Goal: Task Accomplishment & Management: Use online tool/utility

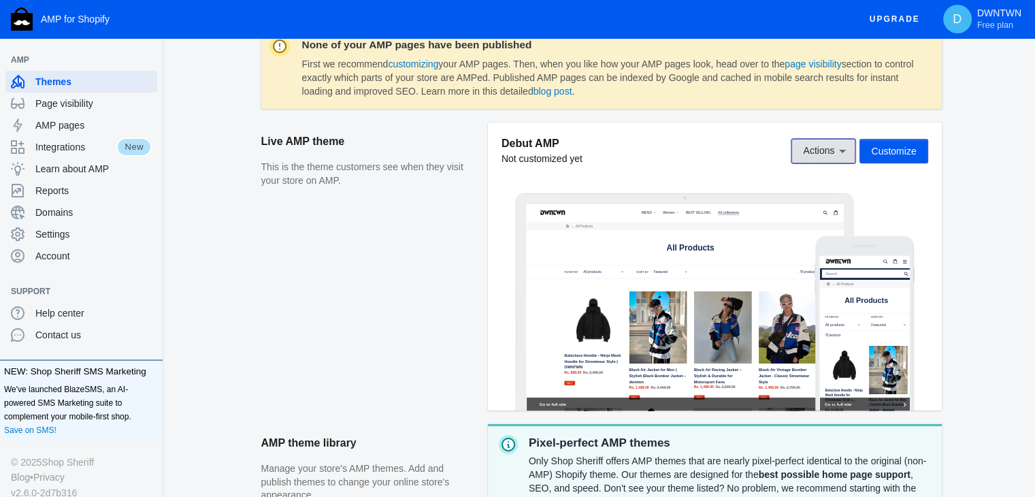
click at [845, 159] on button "Actions" at bounding box center [823, 151] width 64 height 24
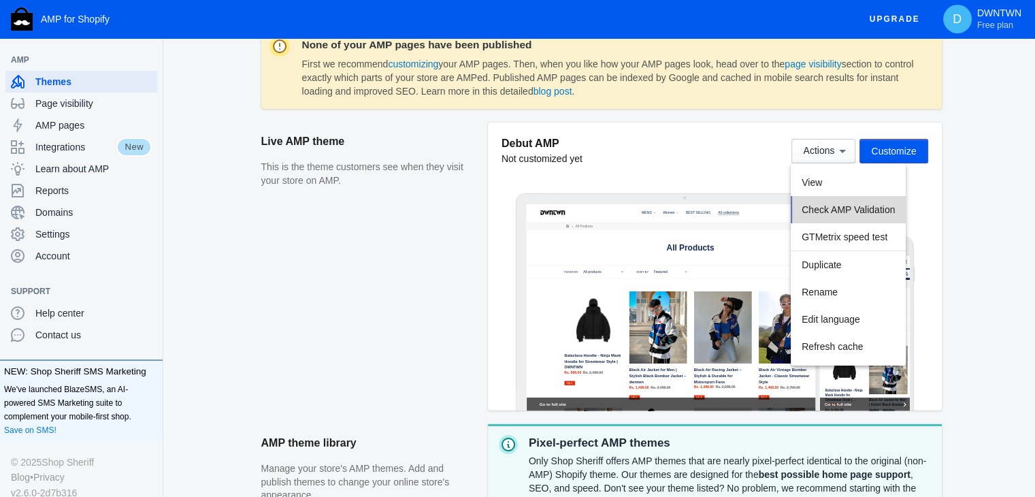
click at [848, 218] on button "Check AMP Validation" at bounding box center [847, 209] width 115 height 27
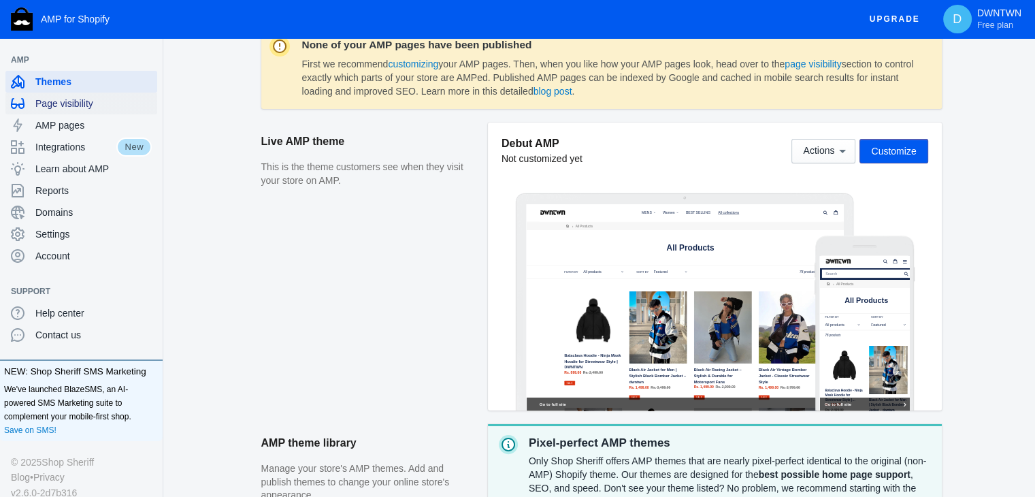
click at [54, 99] on span "Page visibility" at bounding box center [93, 104] width 116 height 14
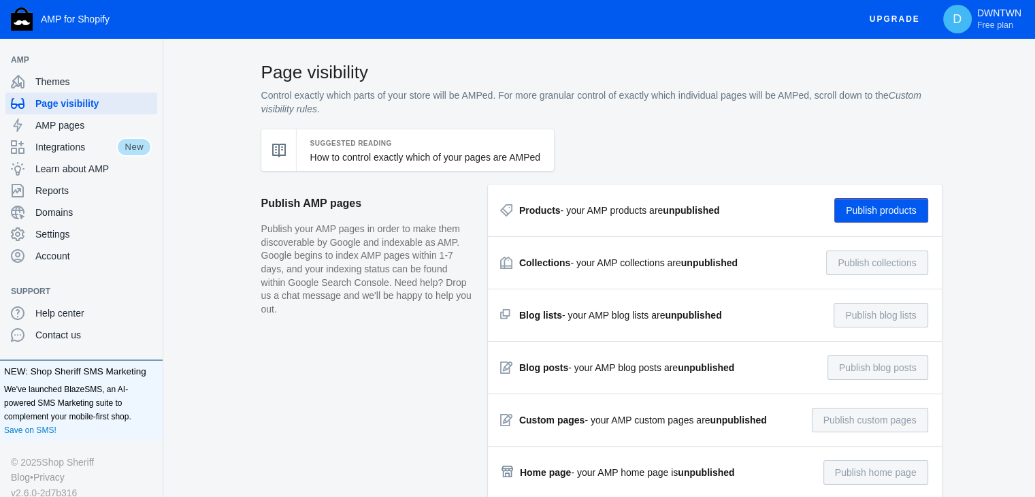
click at [863, 207] on button "Publish products" at bounding box center [881, 210] width 94 height 24
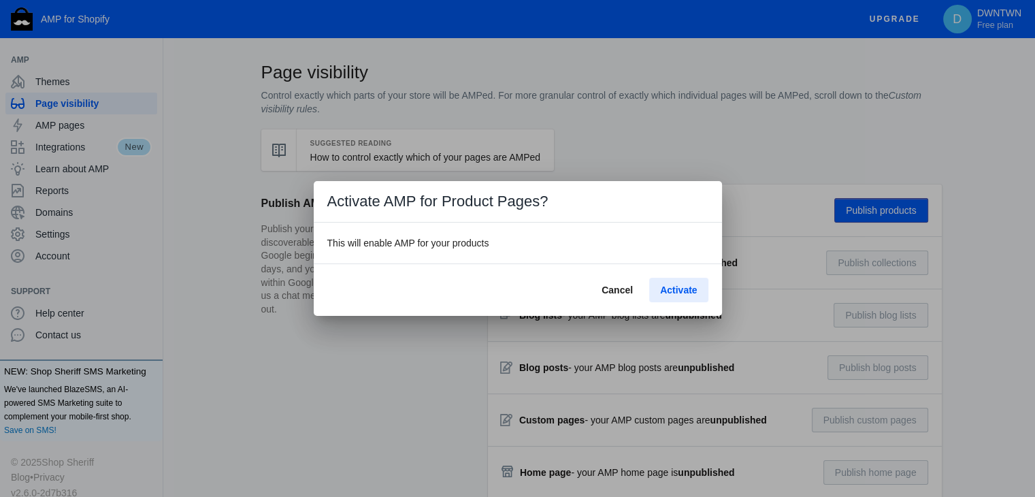
click at [664, 281] on button "Activate" at bounding box center [678, 290] width 59 height 24
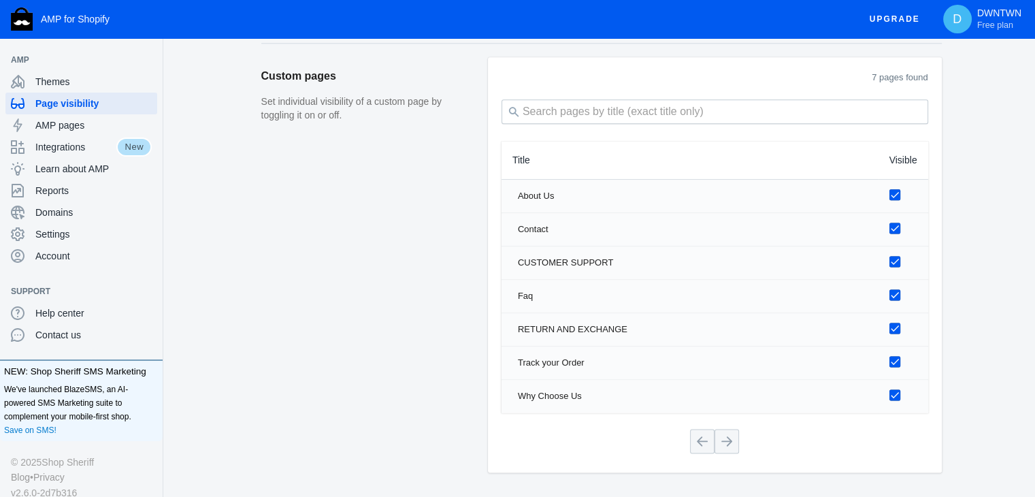
scroll to position [1758, 0]
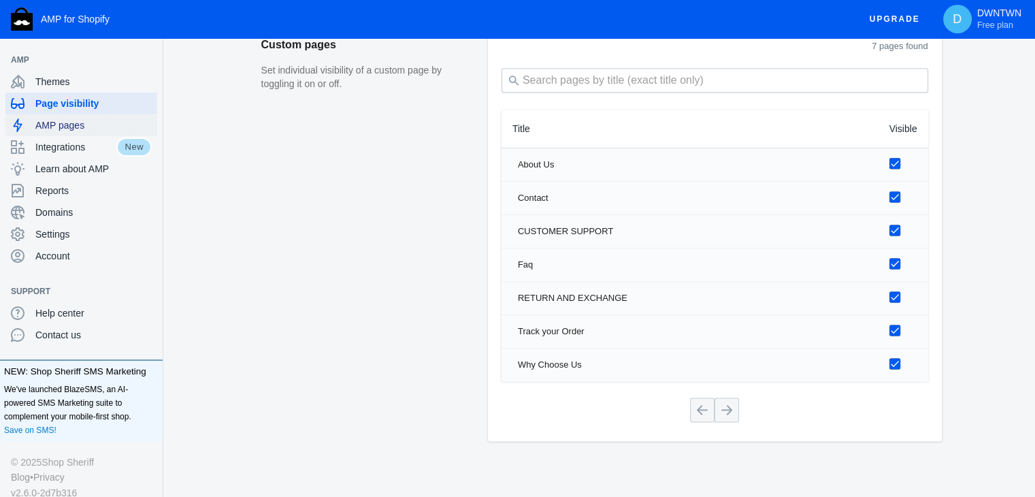
click at [84, 131] on span "AMP pages" at bounding box center [93, 125] width 116 height 14
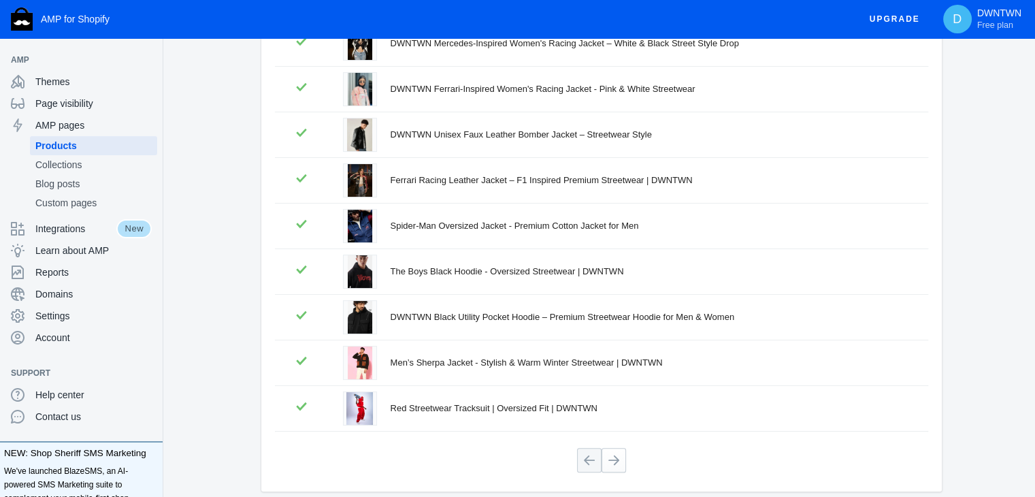
scroll to position [305, 0]
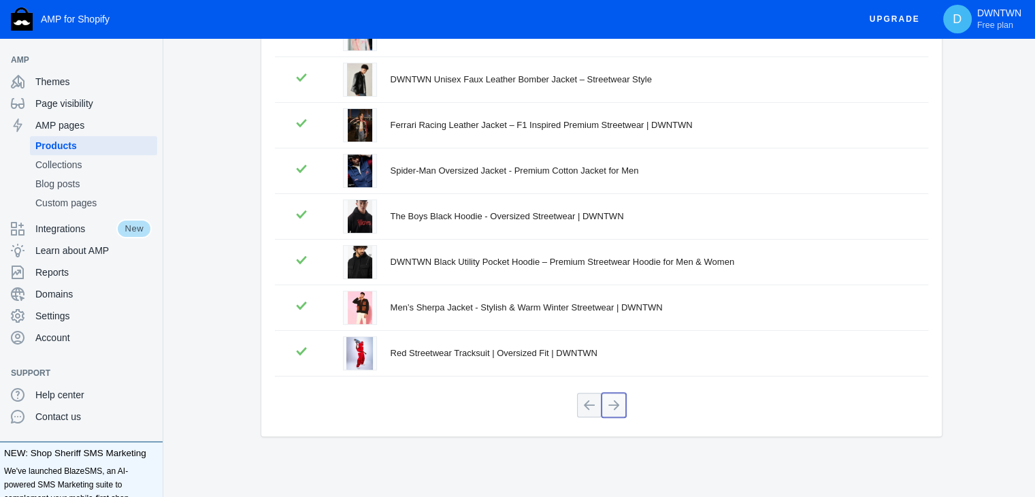
click at [613, 403] on button at bounding box center [613, 404] width 24 height 24
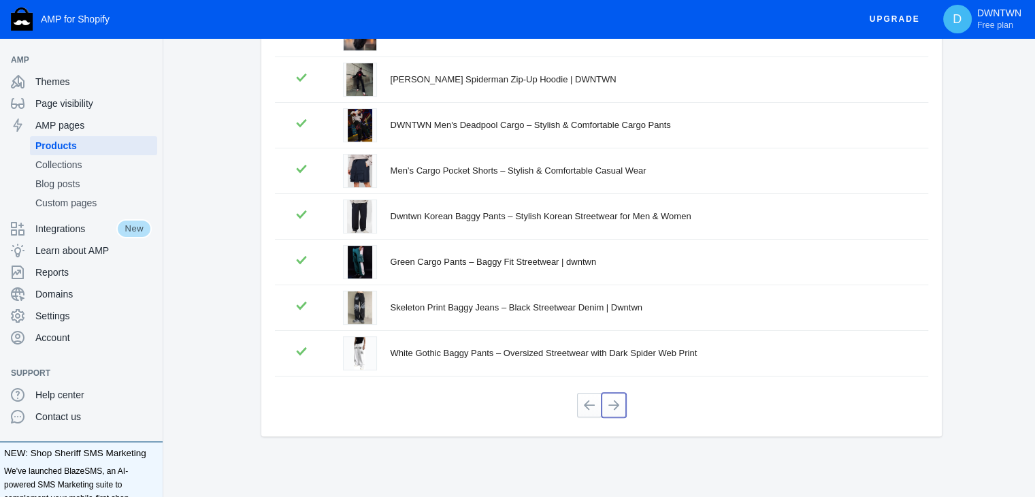
click at [613, 403] on button at bounding box center [613, 404] width 24 height 24
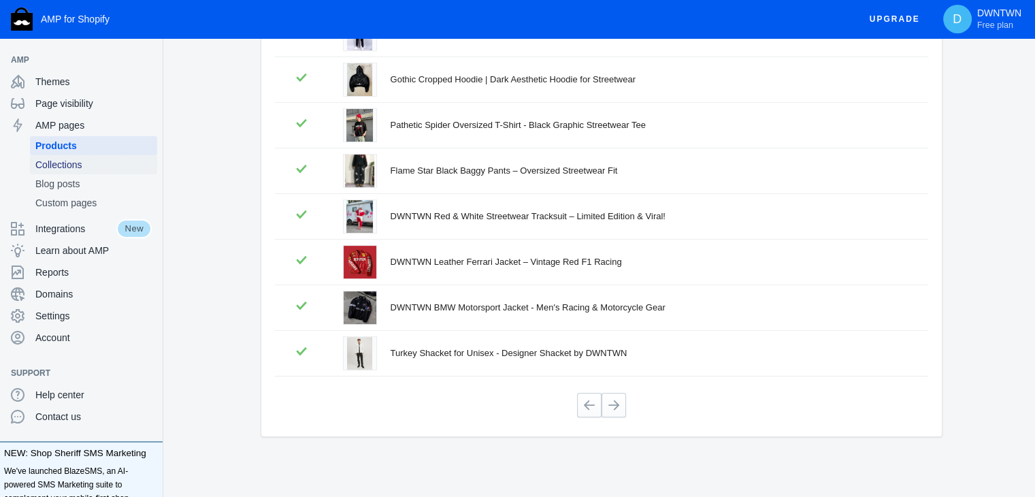
click at [90, 165] on span "Collections" at bounding box center [93, 165] width 116 height 14
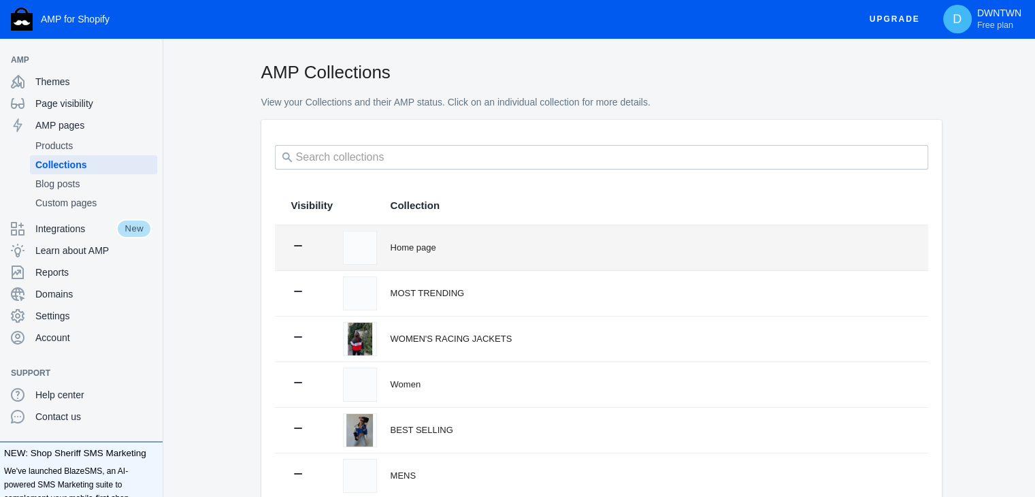
click at [414, 252] on div "Home page" at bounding box center [650, 248] width 521 height 14
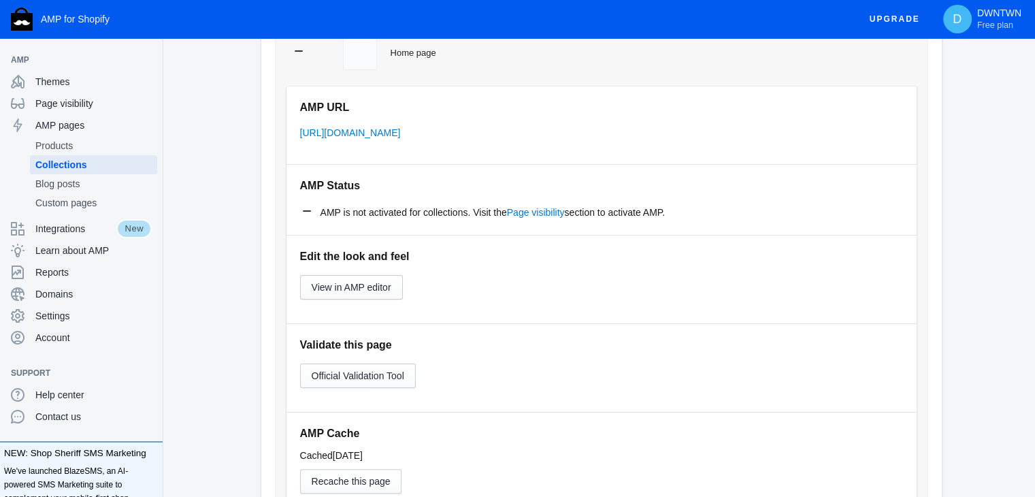
scroll to position [190, 0]
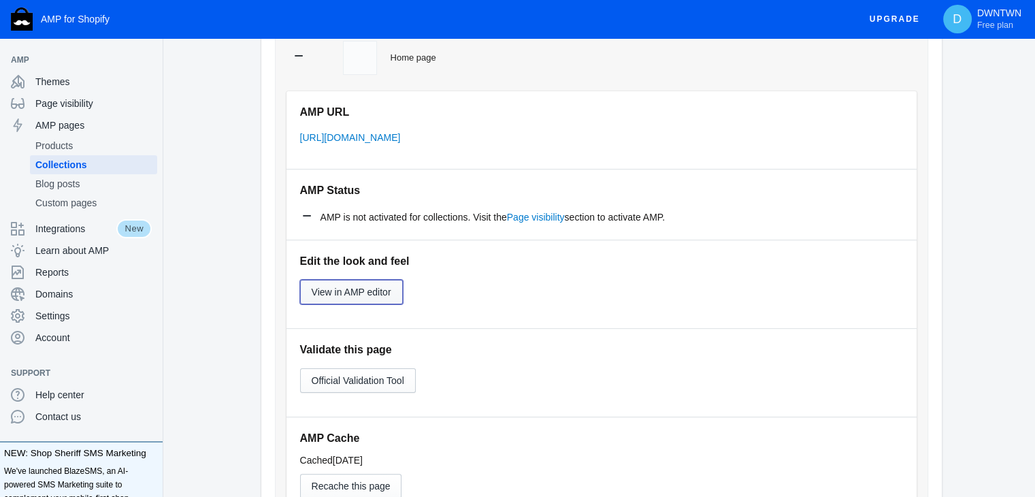
click at [356, 297] on button "View in AMP editor" at bounding box center [351, 292] width 103 height 24
click at [69, 292] on span "Domains" at bounding box center [93, 294] width 116 height 14
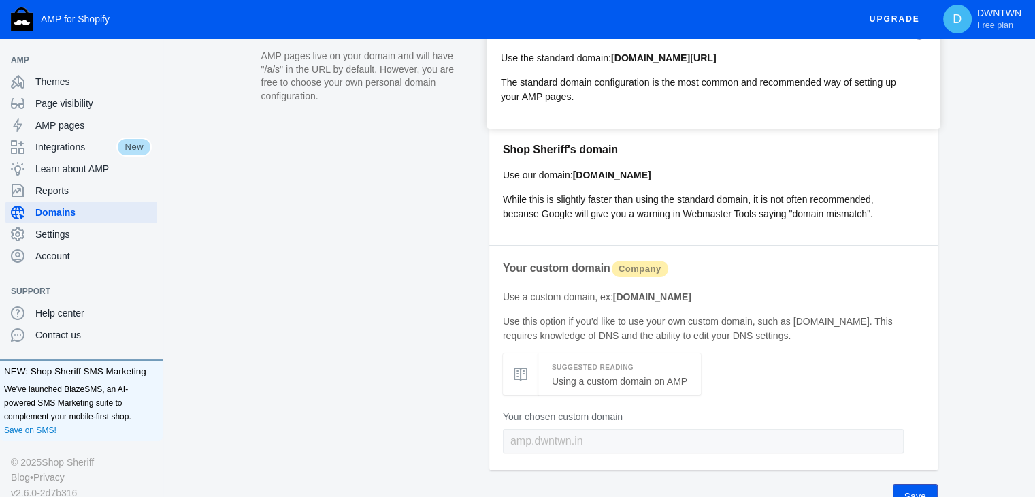
scroll to position [157, 0]
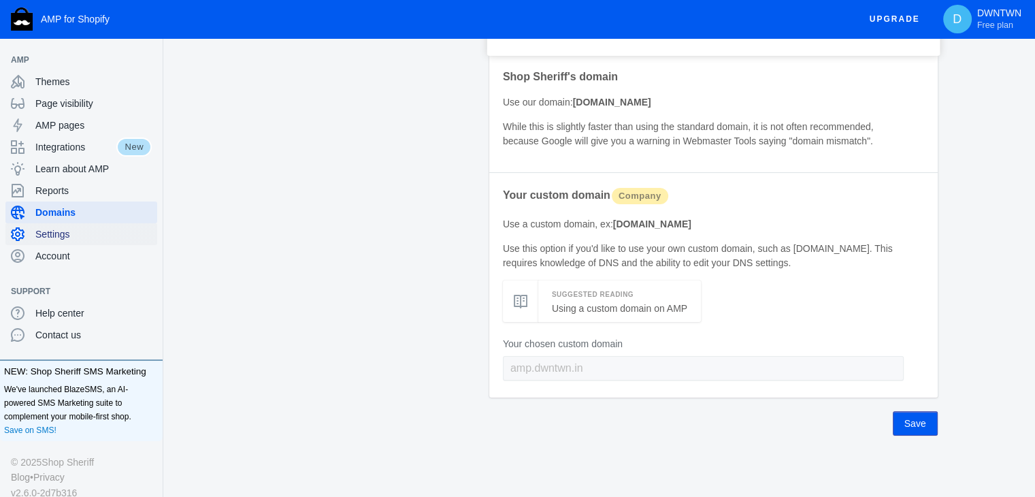
click at [92, 231] on span "Settings" at bounding box center [93, 234] width 116 height 14
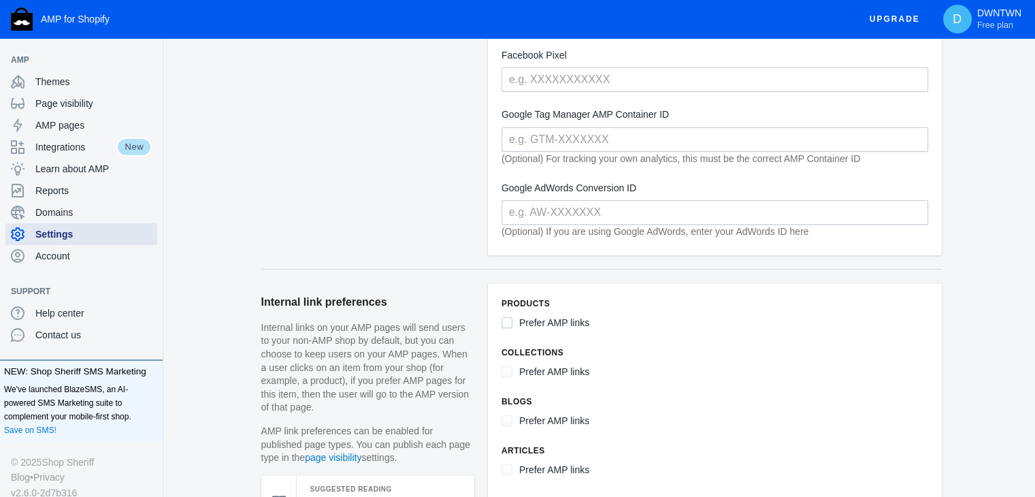
scroll to position [439, 0]
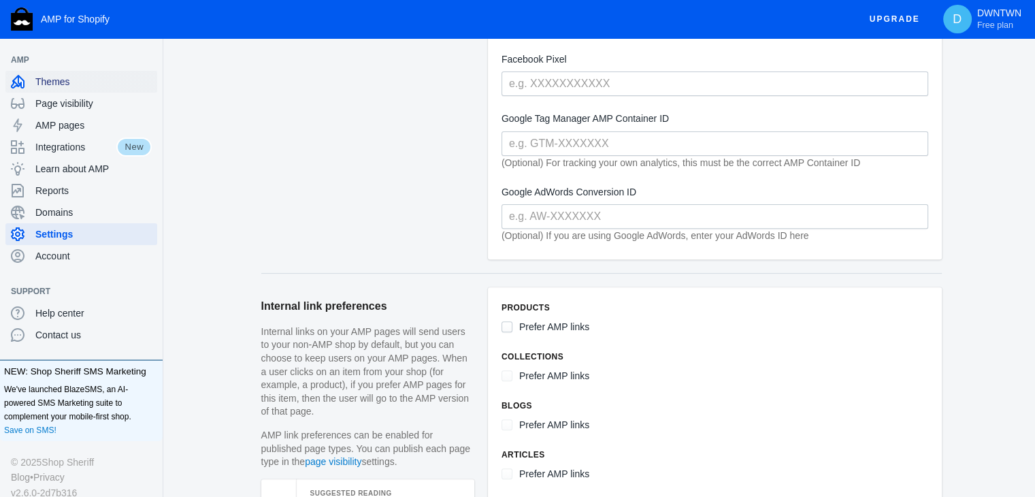
click at [121, 78] on span "Themes" at bounding box center [93, 82] width 116 height 14
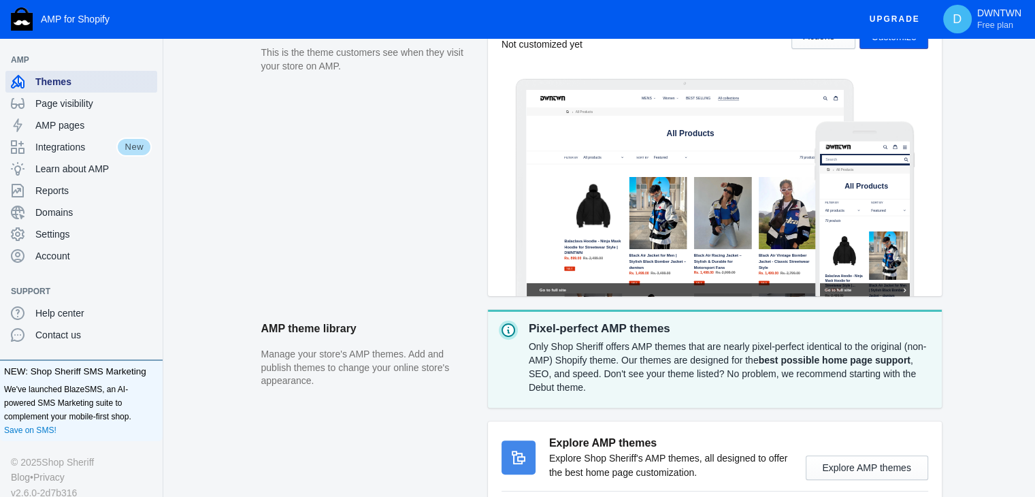
scroll to position [453, 0]
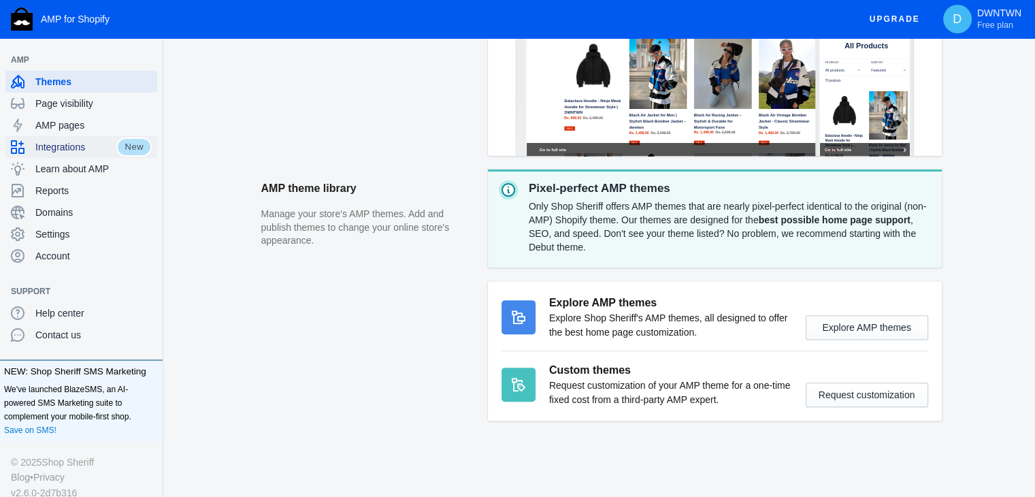
click at [76, 148] on span "Integrations" at bounding box center [75, 147] width 81 height 14
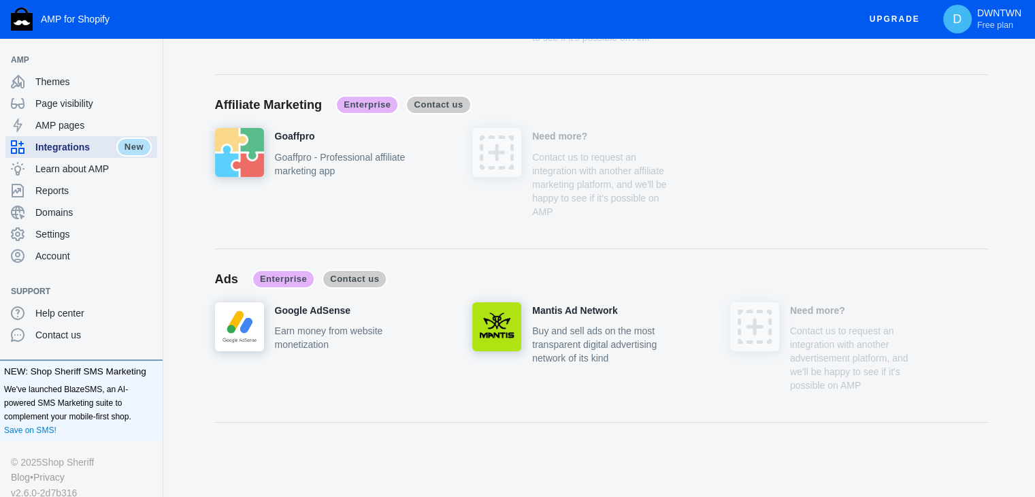
scroll to position [5135, 0]
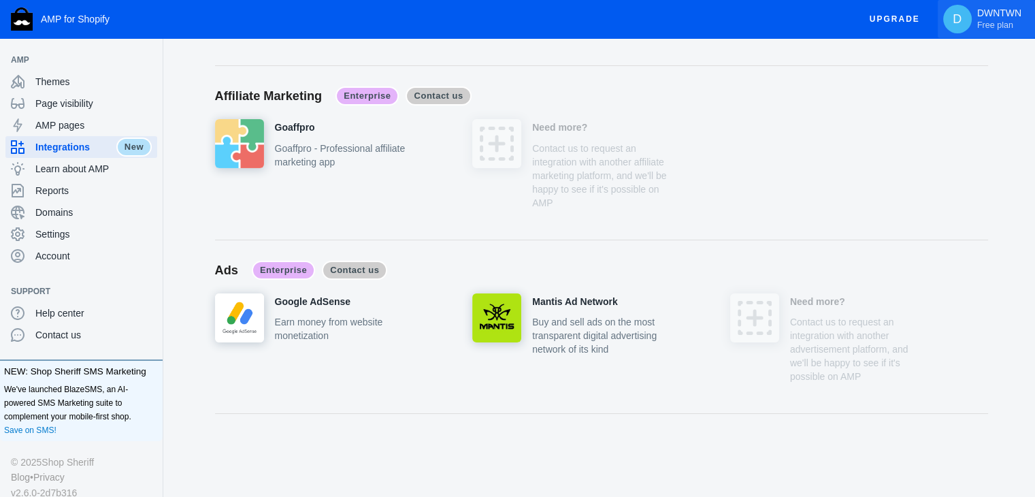
click at [984, 28] on span "Free plan" at bounding box center [995, 25] width 36 height 11
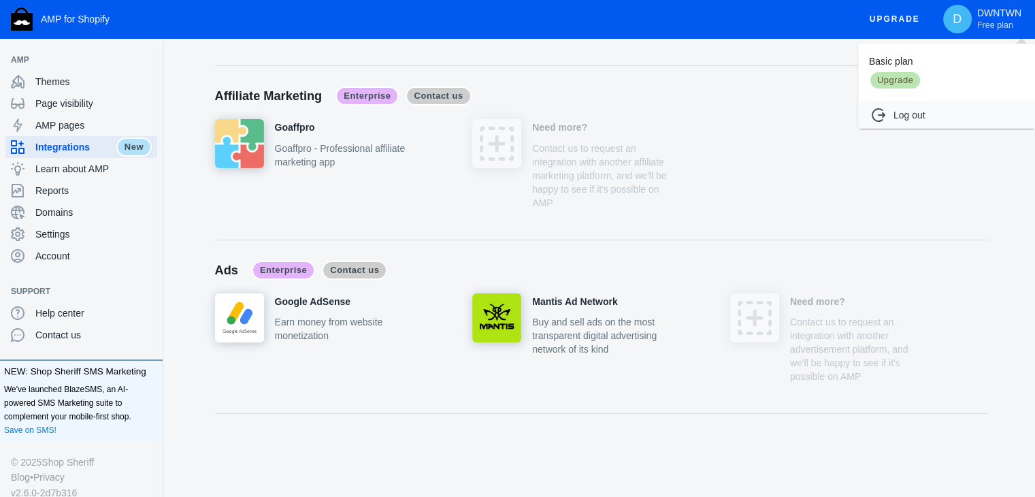
click at [53, 78] on div at bounding box center [517, 248] width 1035 height 497
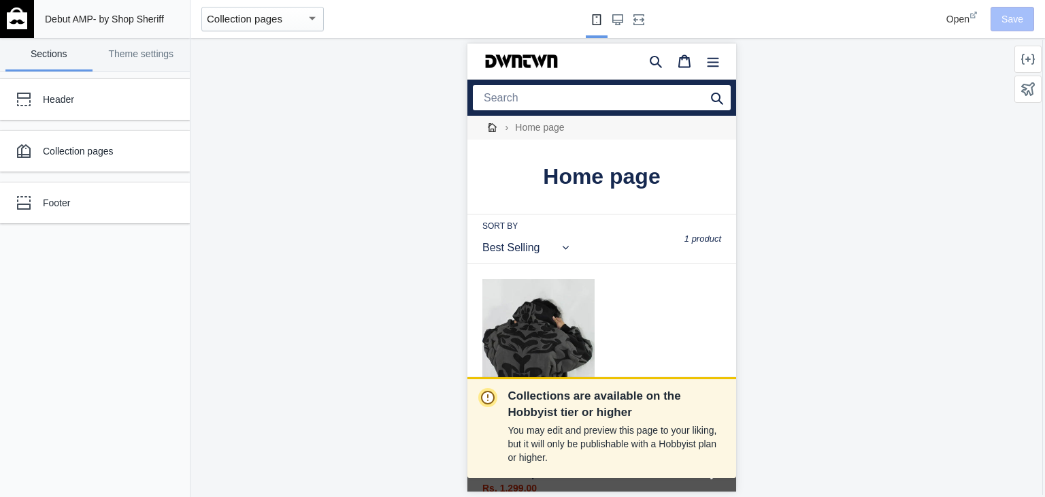
click at [267, 18] on mat-select-trigger "Collection pages" at bounding box center [245, 19] width 76 height 12
